Goal: Navigation & Orientation: Find specific page/section

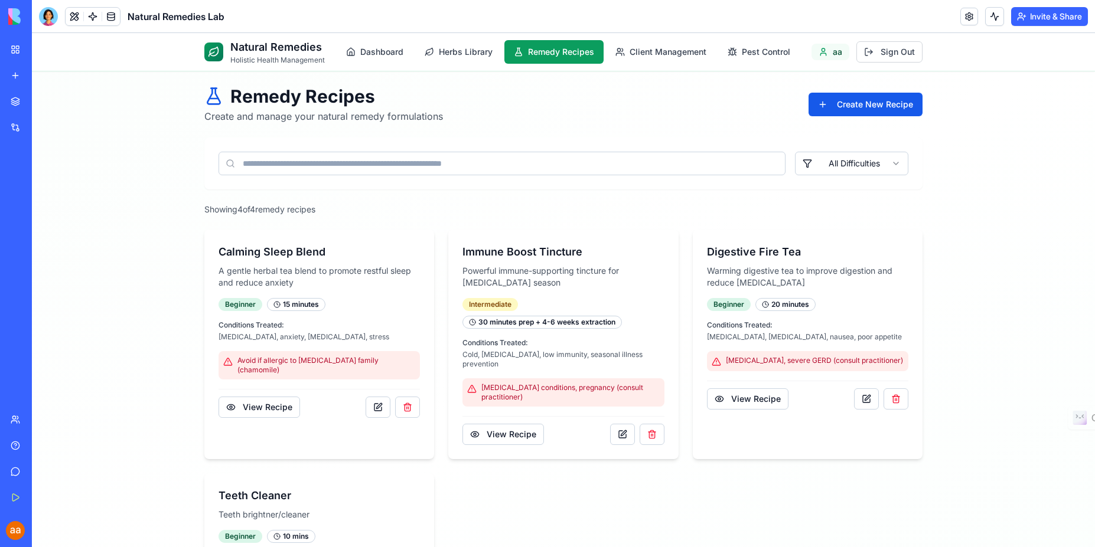
click at [188, 24] on div "Natural Remedies Lab" at bounding box center [131, 16] width 185 height 19
click at [190, 17] on span "Natural Remedies Lab" at bounding box center [176, 16] width 97 height 14
click at [77, 19] on button at bounding box center [75, 17] width 18 height 18
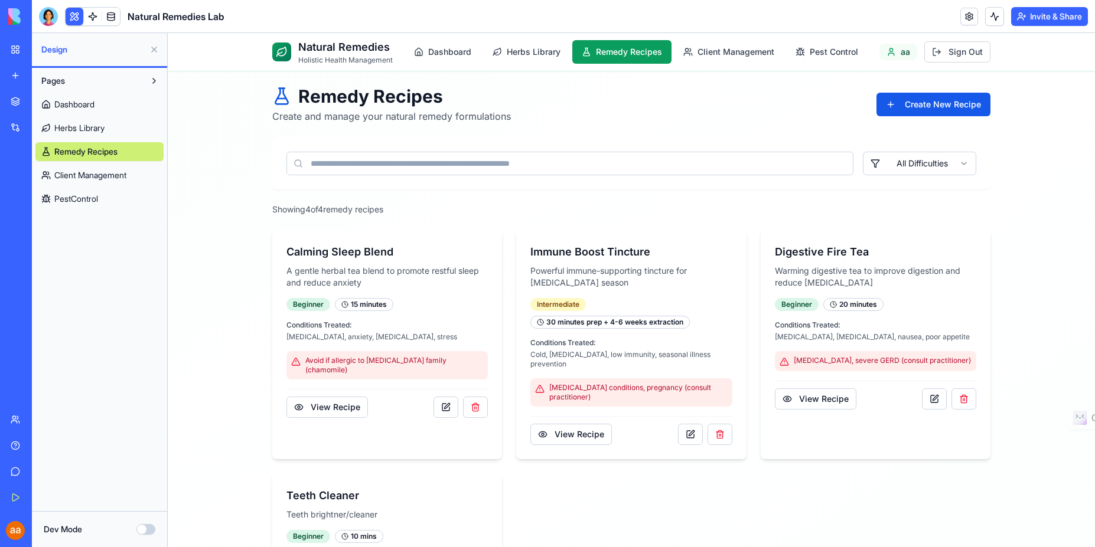
click at [228, 182] on div "Natural Remedies Holistic Health Management Dashboard Herbs Library Remedy Reci…" at bounding box center [631, 351] width 927 height 637
click at [94, 126] on span "Herbs Library" at bounding box center [79, 128] width 50 height 12
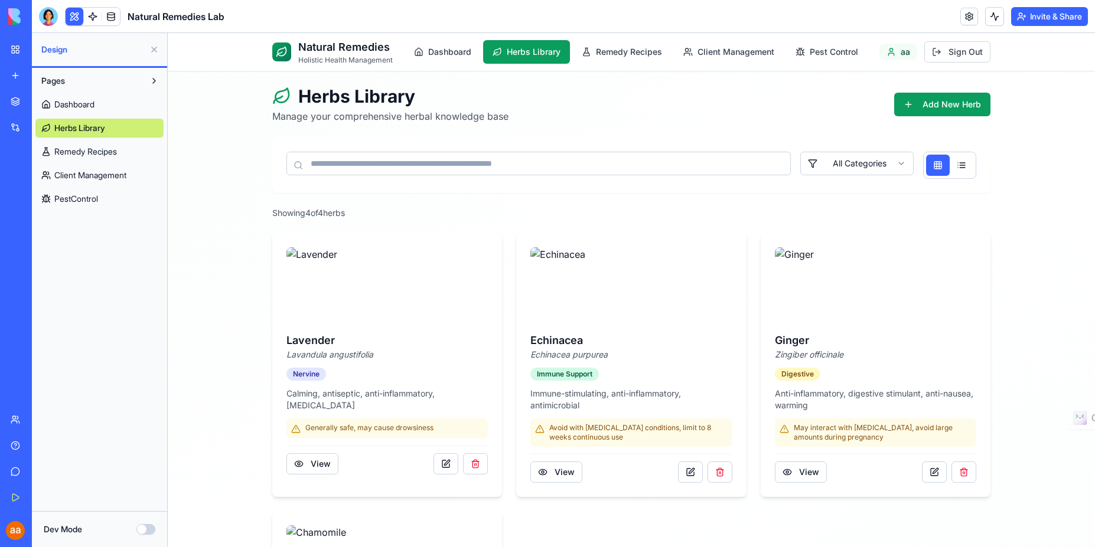
click at [79, 101] on span "Dashboard" at bounding box center [74, 105] width 40 height 12
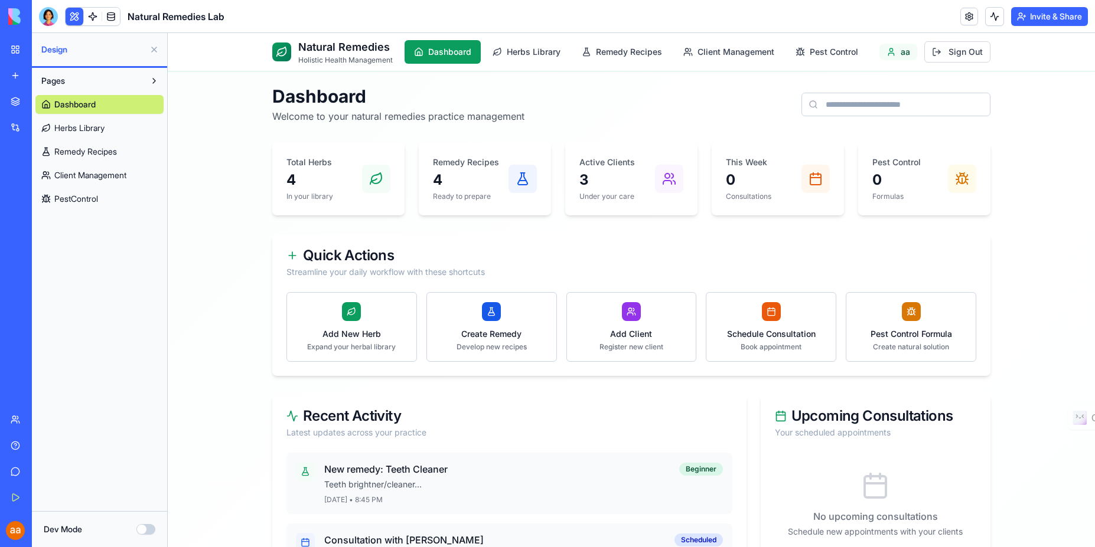
click at [83, 203] on span "PestControl" at bounding box center [76, 199] width 44 height 12
